Goal: Subscribe to service/newsletter

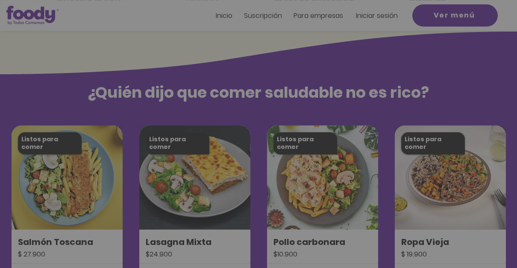
click at [333, 62] on img "Nuevos suscriptores 50% off" at bounding box center [258, 119] width 177 height 136
click at [338, 62] on icon "Volver al sitio" at bounding box center [337, 60] width 7 height 7
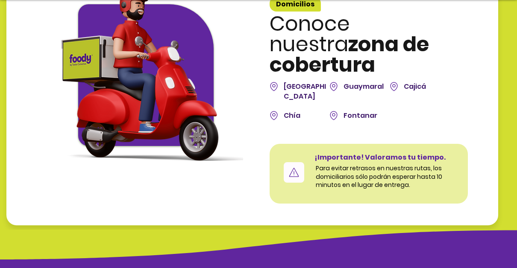
scroll to position [2403, 0]
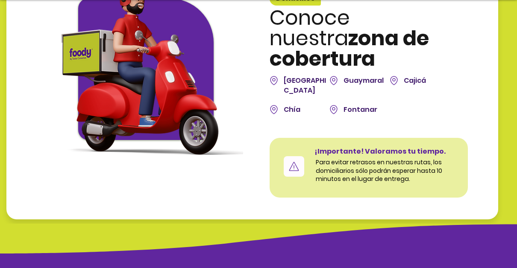
drag, startPoint x: 264, startPoint y: 125, endPoint x: 265, endPoint y: 67, distance: 58.6
click at [265, 67] on div at bounding box center [252, 87] width 492 height 266
click at [290, 76] on span "Bogotá" at bounding box center [305, 85] width 42 height 19
click at [256, 106] on div at bounding box center [252, 87] width 492 height 266
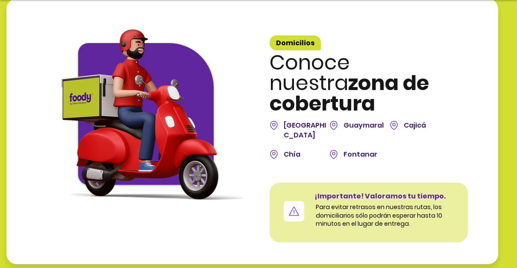
scroll to position [2358, 0]
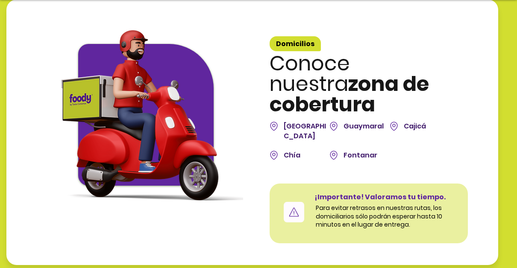
click at [289, 121] on span "Bogotá" at bounding box center [305, 130] width 42 height 19
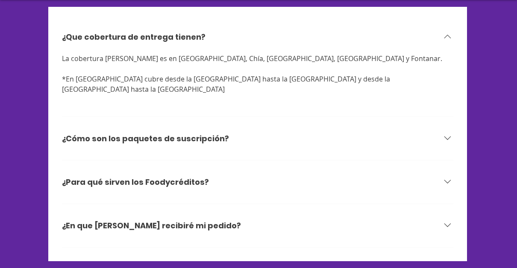
scroll to position [2722, 0]
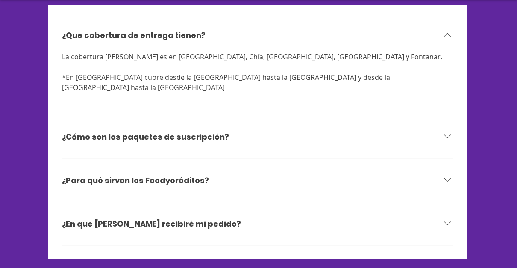
click at [251, 121] on div "¿Cómo son los paquetes de suscripción?" at bounding box center [258, 137] width 392 height 33
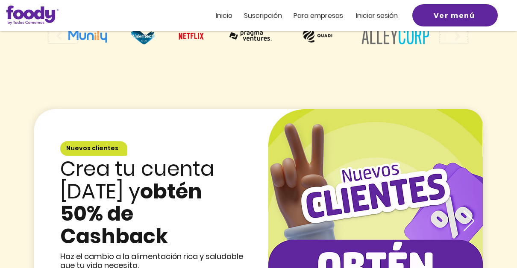
scroll to position [1168, 0]
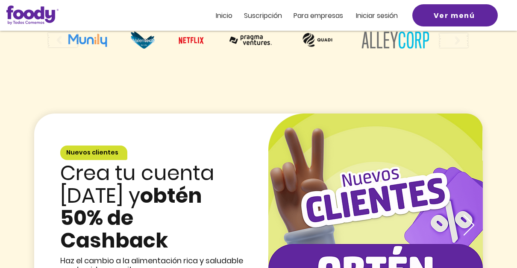
click at [267, 18] on span "Suscripción" at bounding box center [263, 16] width 38 height 10
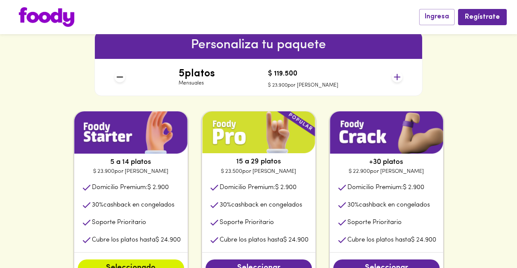
scroll to position [378, 0]
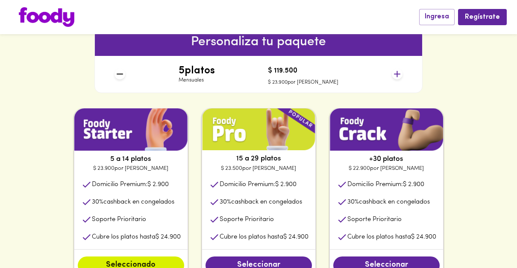
click at [400, 74] on icon at bounding box center [397, 74] width 11 height 11
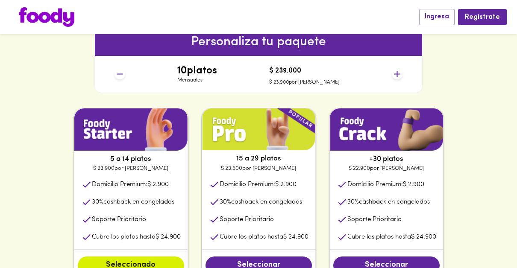
click at [400, 74] on icon at bounding box center [397, 74] width 11 height 11
click at [324, 193] on div "5 a 14 platos $ 23.900 por plato Domicilio Premium: $ 2.900 30 % cashback en co…" at bounding box center [258, 195] width 411 height 174
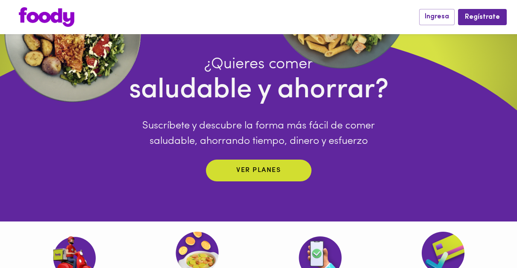
scroll to position [0, 0]
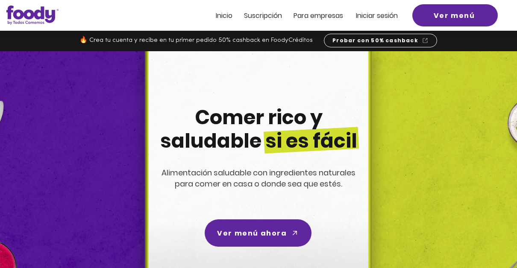
click at [227, 16] on span "Inicio" at bounding box center [224, 16] width 17 height 10
click at [222, 19] on span "Inicio" at bounding box center [224, 16] width 17 height 10
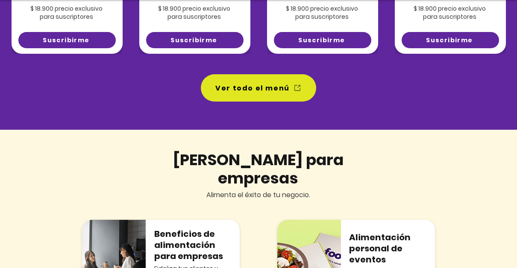
scroll to position [785, 0]
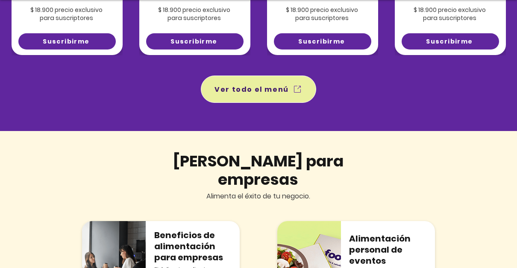
click at [243, 92] on span "Ver todo el menú" at bounding box center [252, 89] width 74 height 11
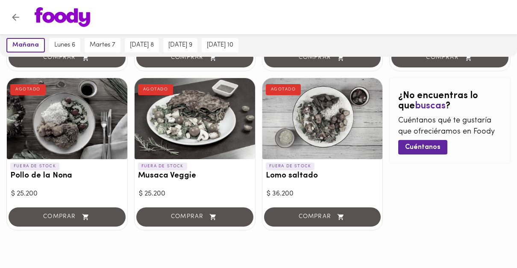
scroll to position [538, 0]
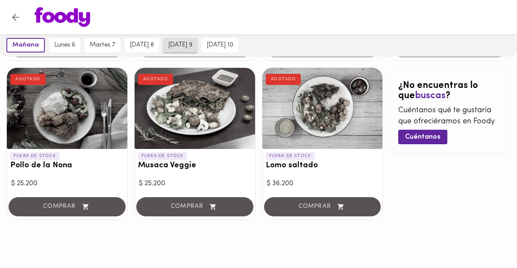
click at [198, 46] on button "jueves 9" at bounding box center [180, 45] width 34 height 15
